Goal: Book appointment/travel/reservation

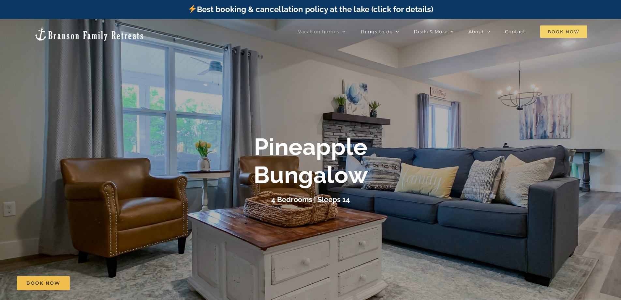
click at [550, 27] on span "Book Now" at bounding box center [563, 31] width 47 height 12
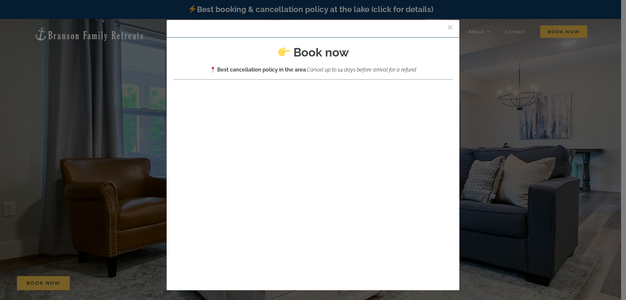
click at [447, 26] on button "×" at bounding box center [450, 27] width 6 height 10
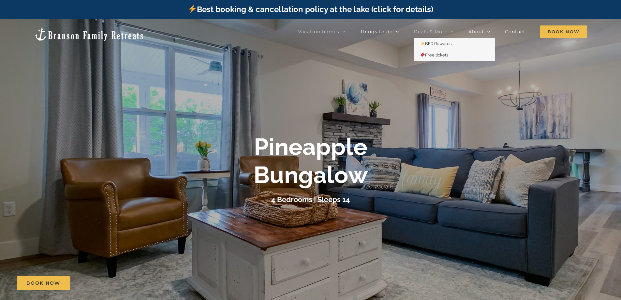
click at [429, 28] on link "Deals & More" at bounding box center [434, 31] width 40 height 13
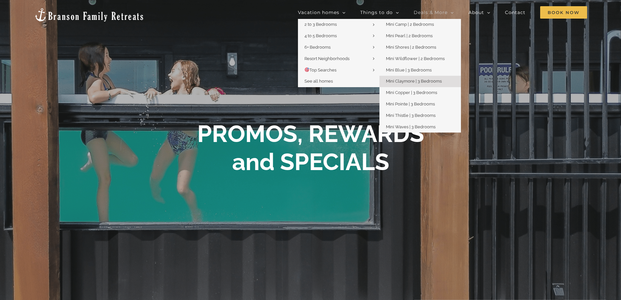
click at [402, 82] on span "Mini Claymore | 3 Bedrooms" at bounding box center [414, 81] width 56 height 5
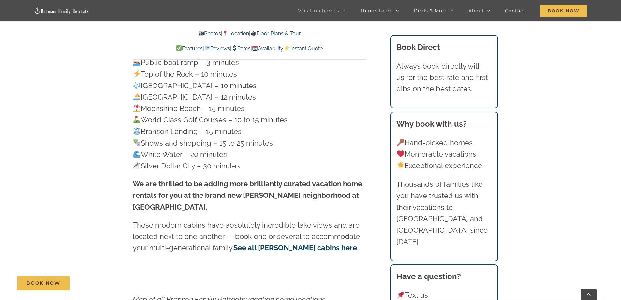
scroll to position [2152, 0]
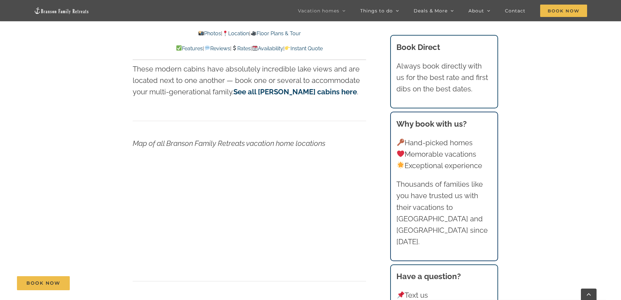
click at [242, 47] on link "Rates" at bounding box center [240, 48] width 19 height 6
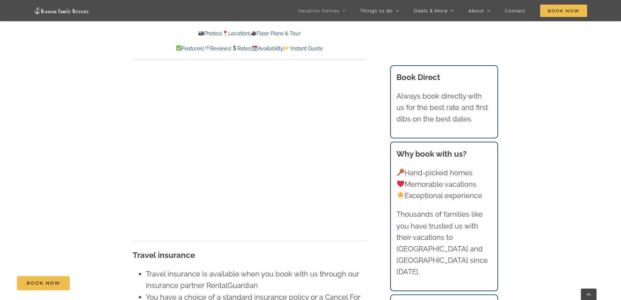
scroll to position [4728, 0]
